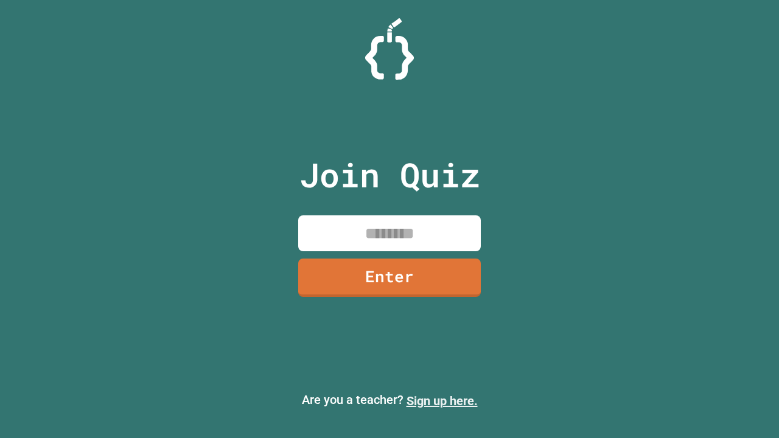
click at [442, 401] on link "Sign up here." at bounding box center [441, 401] width 71 height 15
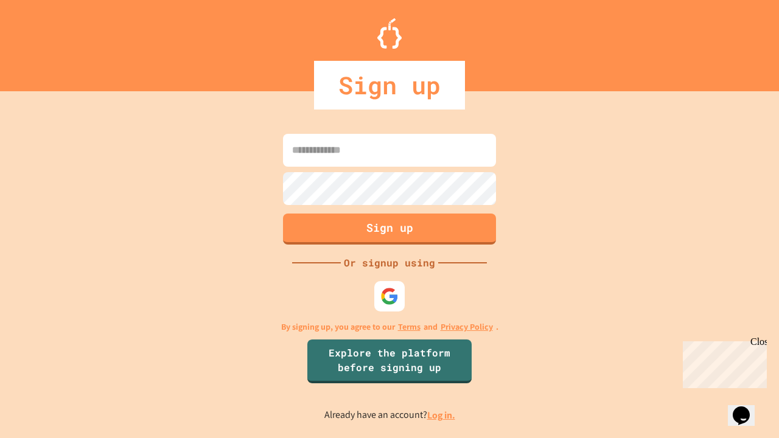
click at [442, 415] on link "Log in." at bounding box center [441, 415] width 28 height 13
